Goal: Register for event/course

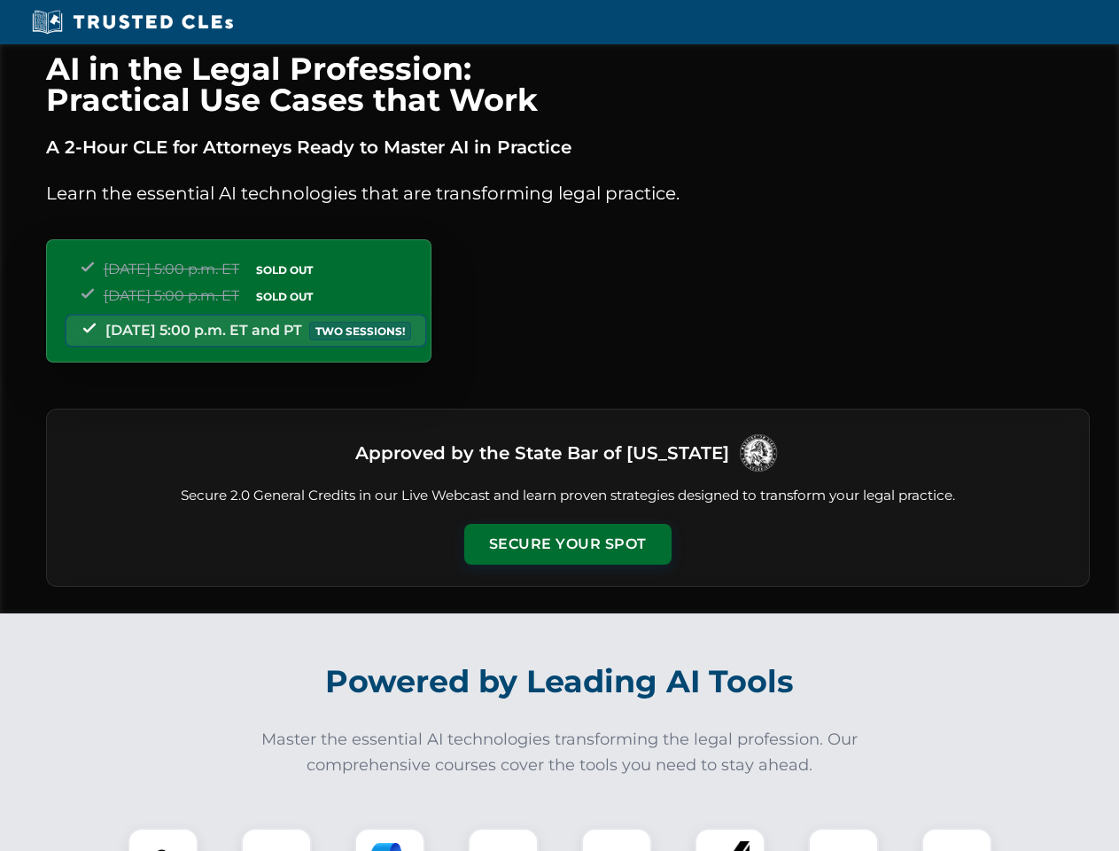
click at [567, 544] on button "Secure Your Spot" at bounding box center [567, 544] width 207 height 41
click at [163, 839] on img at bounding box center [162, 863] width 51 height 51
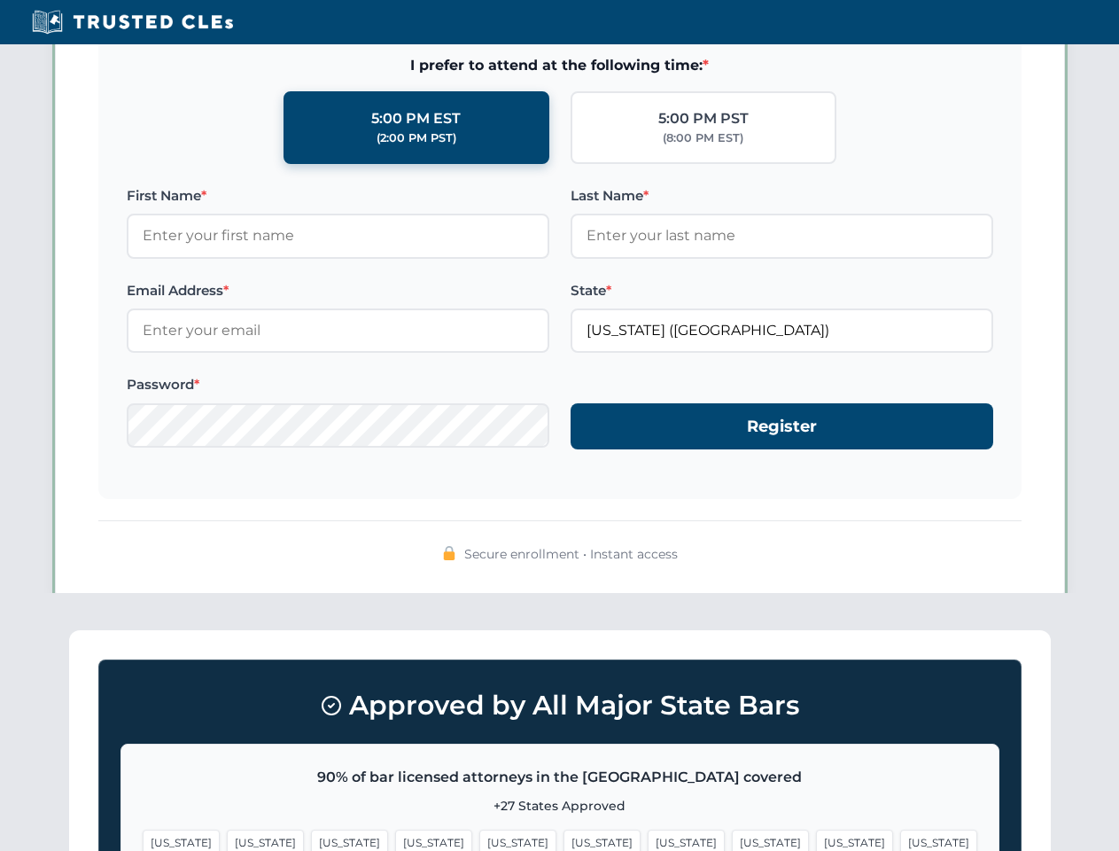
click at [564, 839] on span "[US_STATE]" at bounding box center [602, 843] width 77 height 26
click at [648, 839] on span "[US_STATE]" at bounding box center [686, 843] width 77 height 26
click at [816, 839] on span "[US_STATE]" at bounding box center [854, 843] width 77 height 26
